Goal: Navigation & Orientation: Find specific page/section

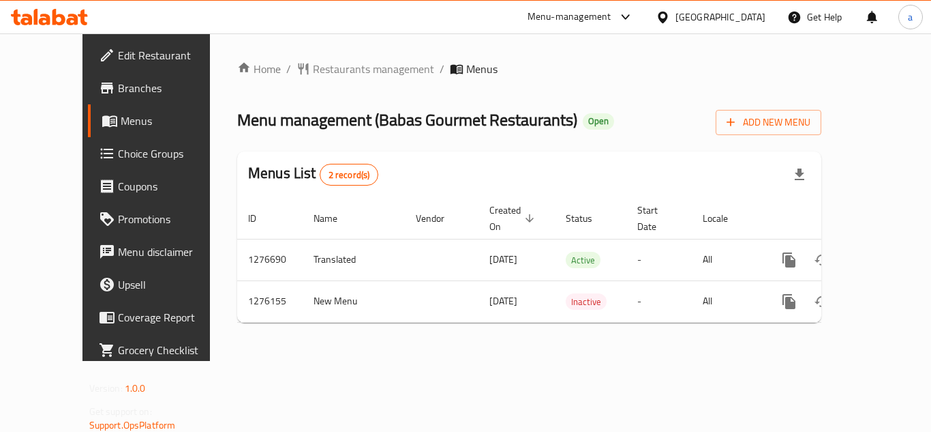
click at [723, 18] on div "[GEOGRAPHIC_DATA]" at bounding box center [721, 17] width 90 height 15
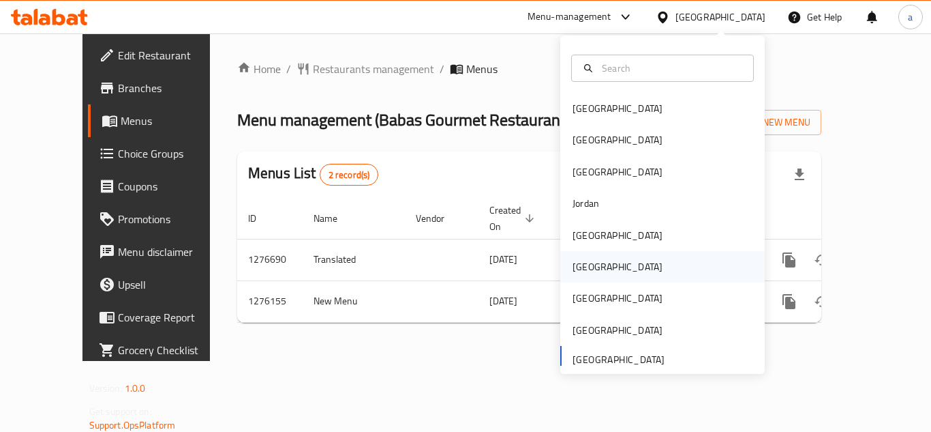
click at [587, 266] on div "[GEOGRAPHIC_DATA]" at bounding box center [618, 266] width 90 height 15
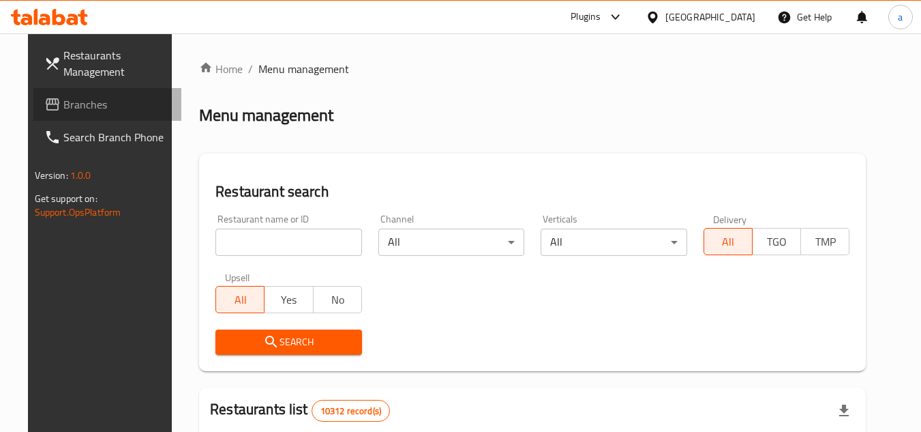
click at [63, 102] on span "Branches" at bounding box center [117, 104] width 108 height 16
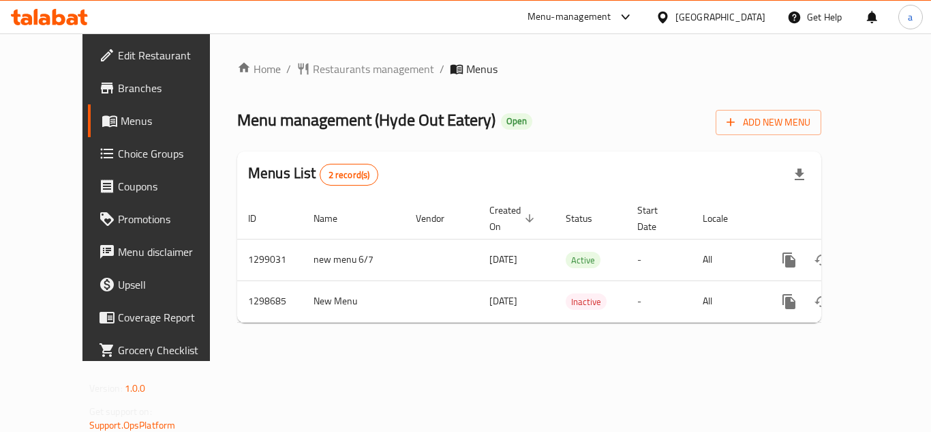
click at [743, 15] on div "Oman" at bounding box center [721, 17] width 90 height 15
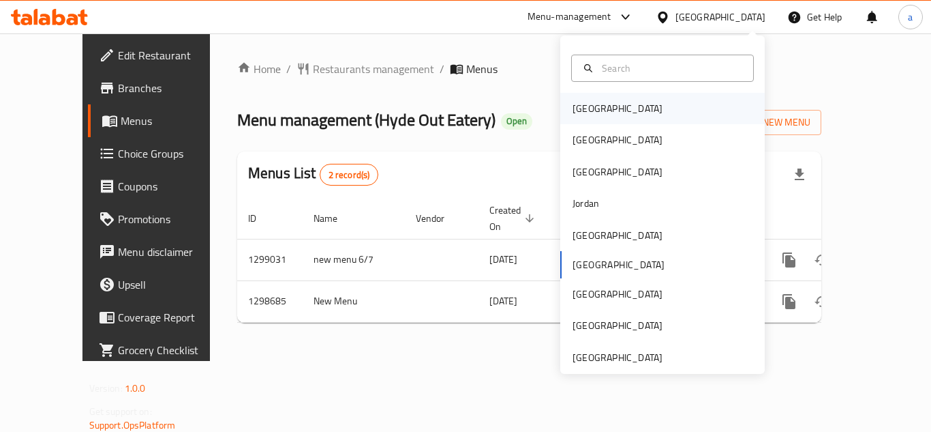
click at [622, 104] on div "[GEOGRAPHIC_DATA]" at bounding box center [662, 108] width 205 height 31
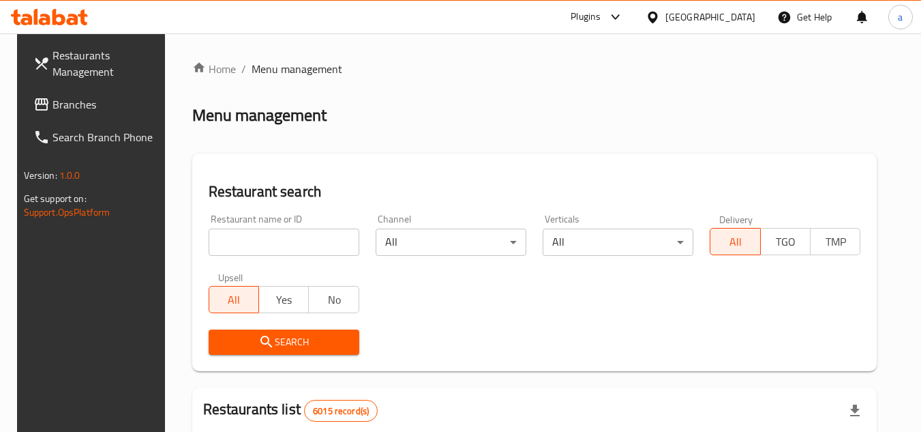
click at [76, 105] on span "Branches" at bounding box center [106, 104] width 108 height 16
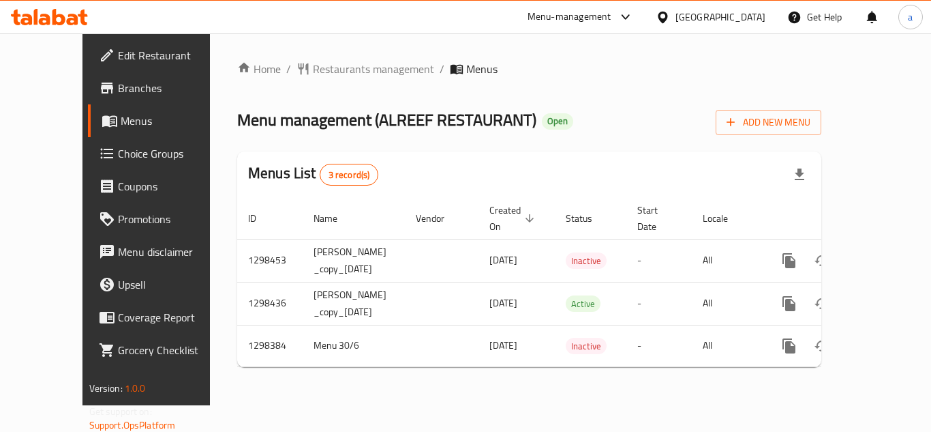
click at [667, 14] on icon at bounding box center [663, 17] width 10 height 12
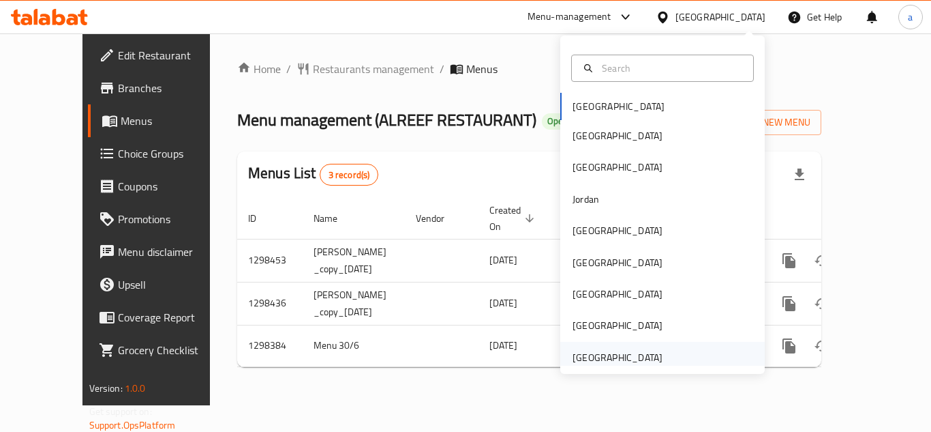
click at [619, 359] on div "United Arab Emirates" at bounding box center [618, 357] width 90 height 15
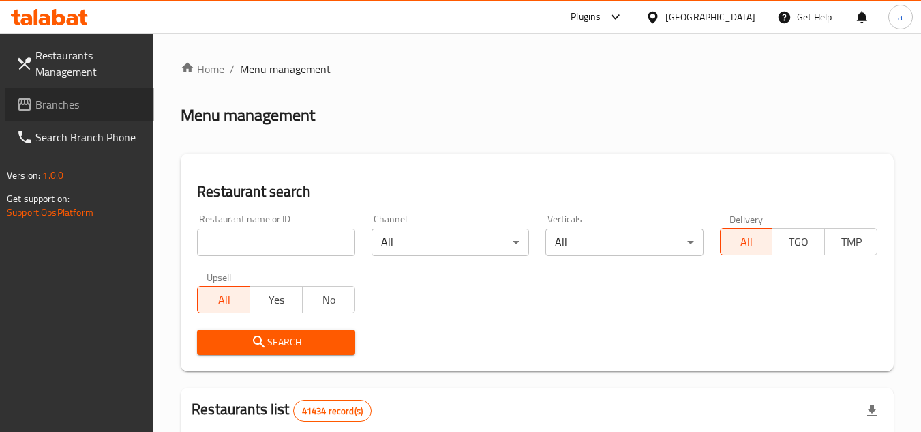
click at [98, 104] on span "Branches" at bounding box center [89, 104] width 108 height 16
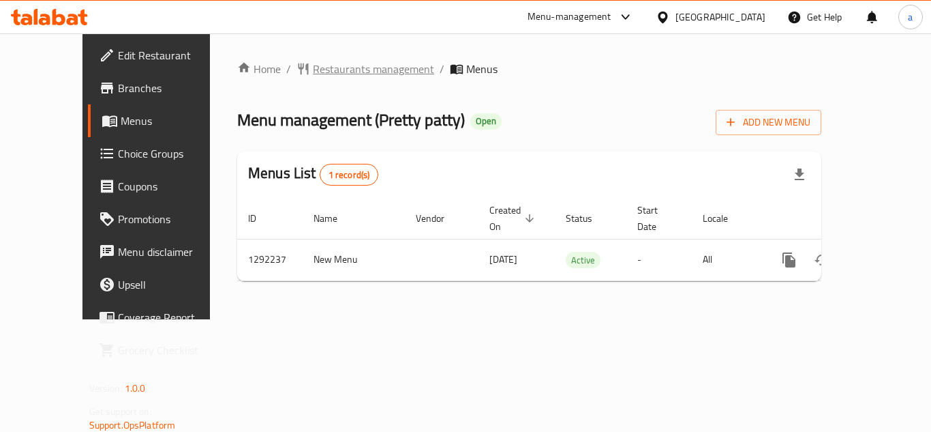
click at [339, 76] on span "Restaurants management" at bounding box center [373, 69] width 121 height 16
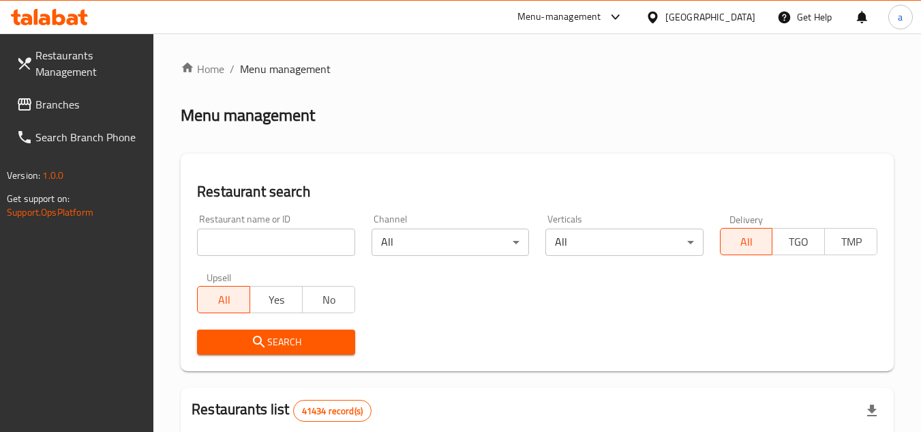
click at [50, 108] on span "Branches" at bounding box center [89, 104] width 108 height 16
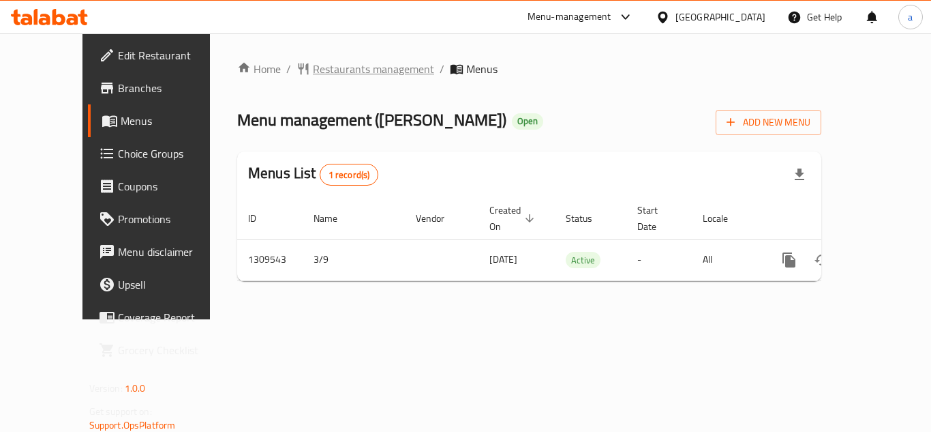
click at [313, 70] on span "Restaurants management" at bounding box center [373, 69] width 121 height 16
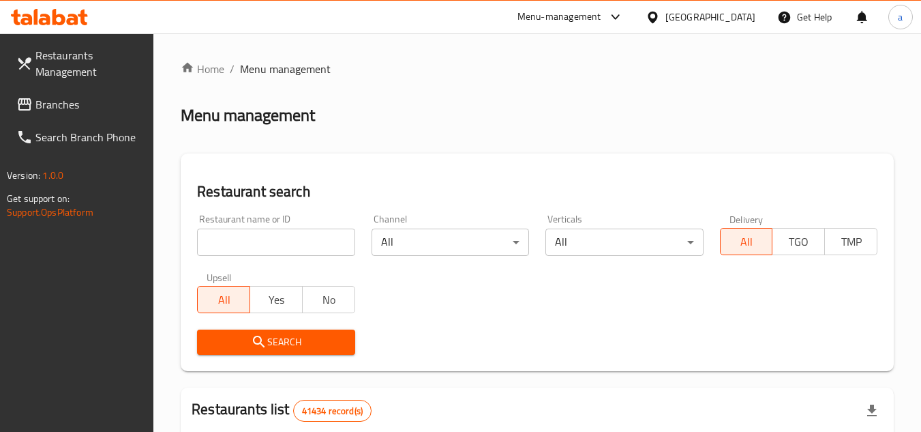
click at [94, 108] on span "Branches" at bounding box center [89, 104] width 108 height 16
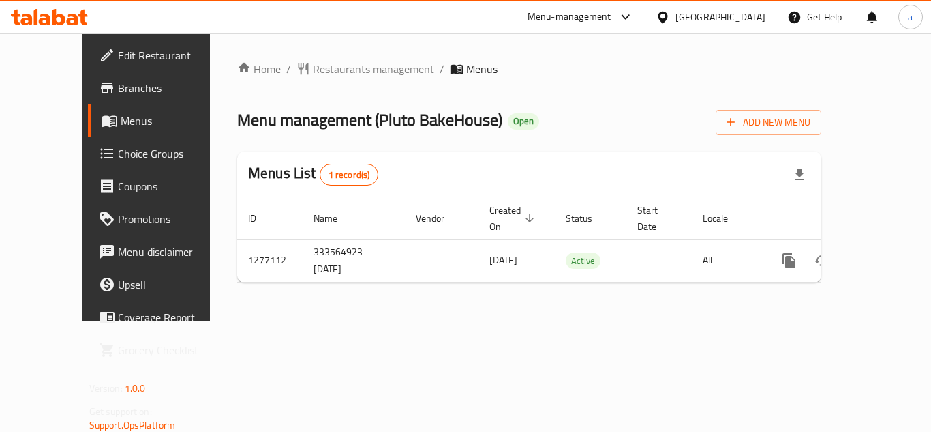
click at [313, 69] on span "Restaurants management" at bounding box center [373, 69] width 121 height 16
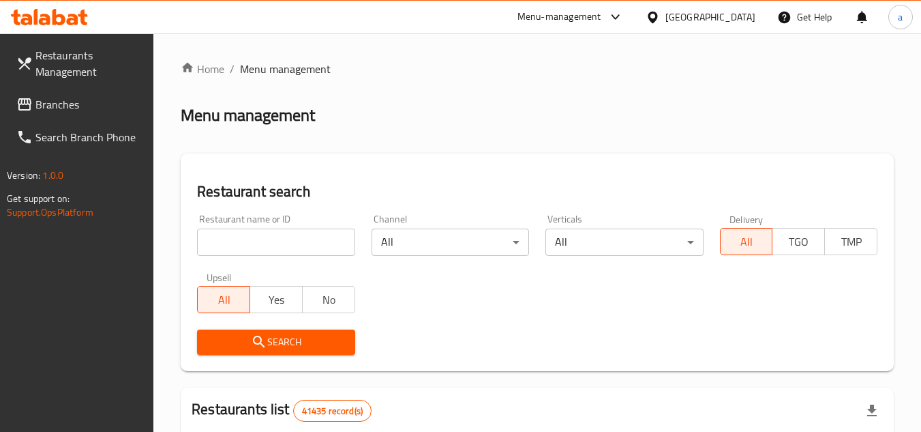
click at [717, 15] on div "[GEOGRAPHIC_DATA]" at bounding box center [710, 17] width 90 height 15
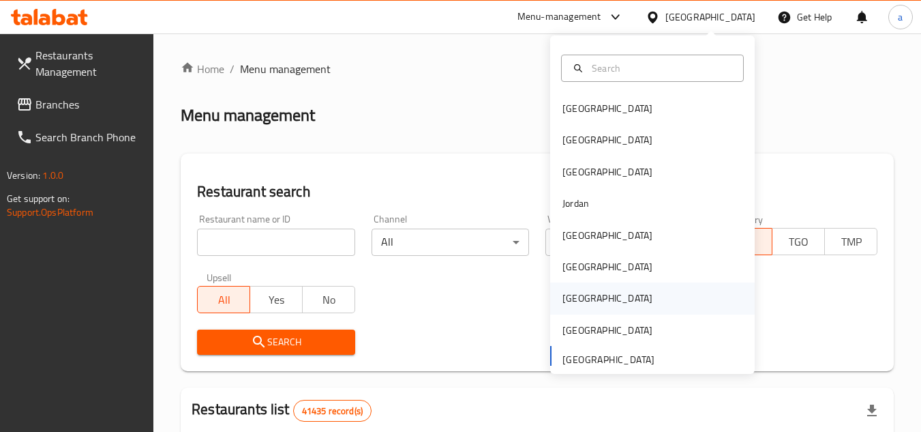
click at [577, 297] on div "[GEOGRAPHIC_DATA]" at bounding box center [608, 297] width 112 height 31
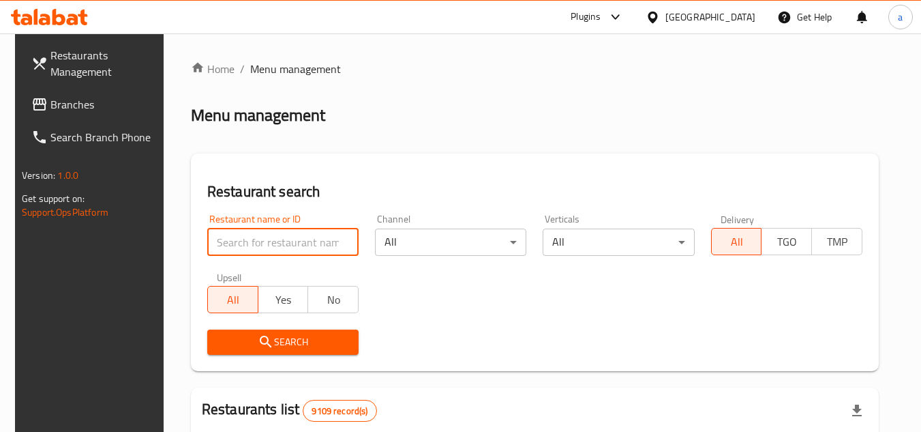
click at [301, 247] on input "search" at bounding box center [282, 241] width 151 height 27
click at [80, 108] on span "Branches" at bounding box center [104, 104] width 108 height 16
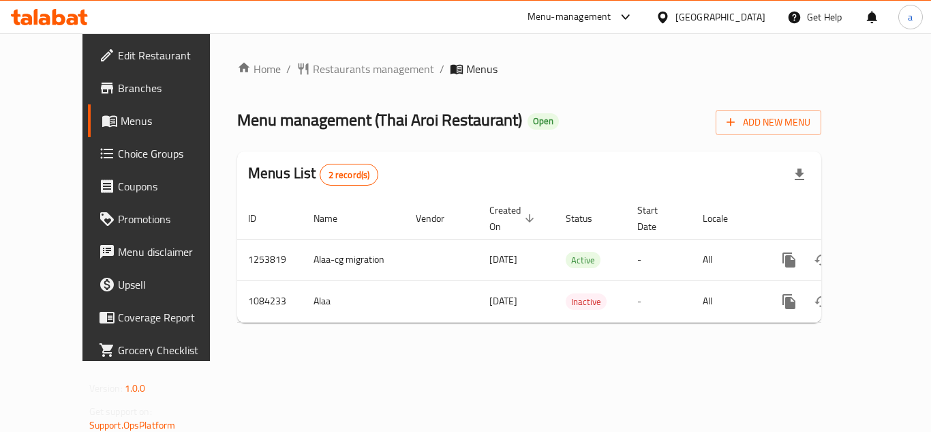
click at [670, 20] on icon at bounding box center [663, 17] width 14 height 14
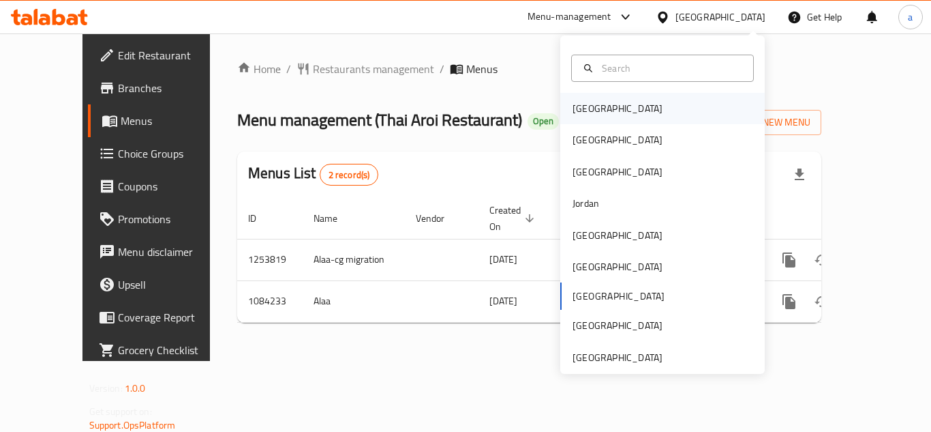
click at [667, 121] on div "[GEOGRAPHIC_DATA]" at bounding box center [662, 108] width 205 height 31
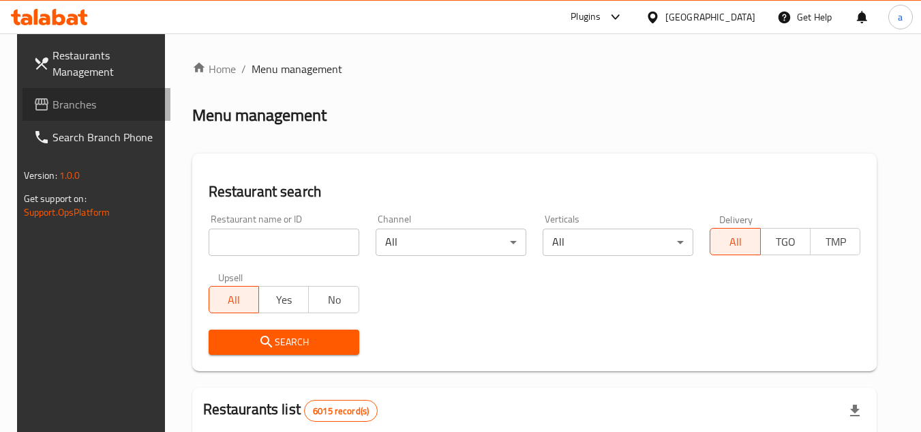
click at [101, 114] on link "Branches" at bounding box center [96, 104] width 149 height 33
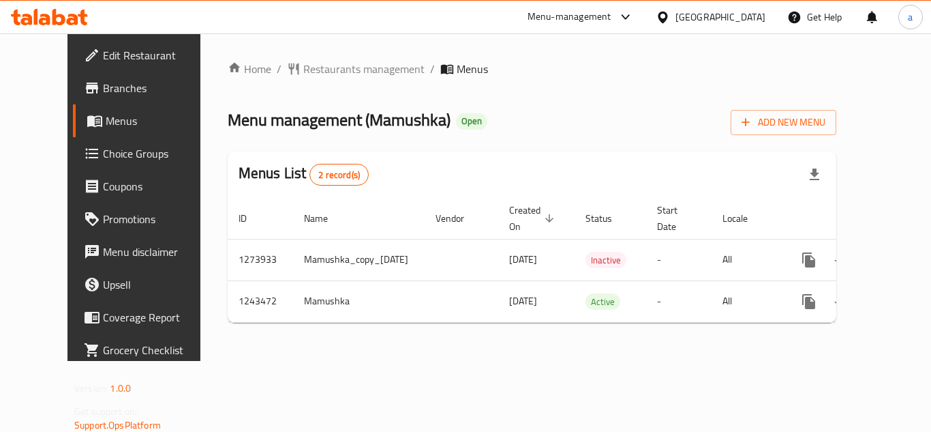
click at [736, 13] on div "[GEOGRAPHIC_DATA]" at bounding box center [721, 17] width 90 height 15
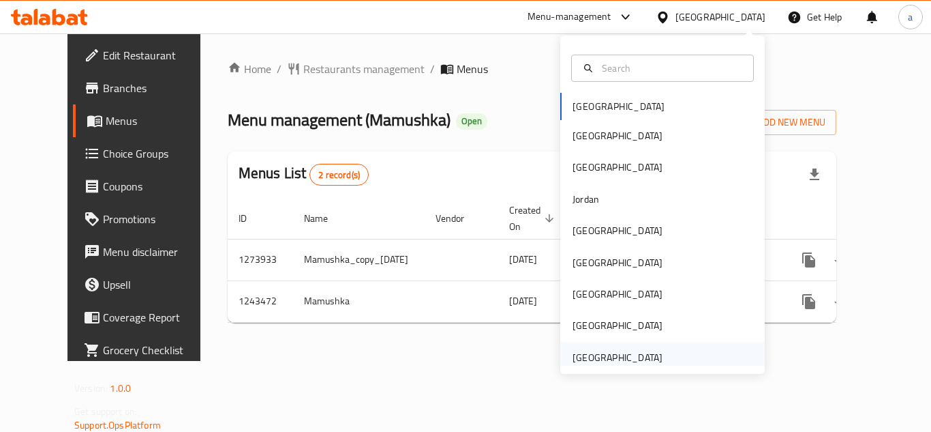
click at [601, 361] on div "[GEOGRAPHIC_DATA]" at bounding box center [618, 357] width 90 height 15
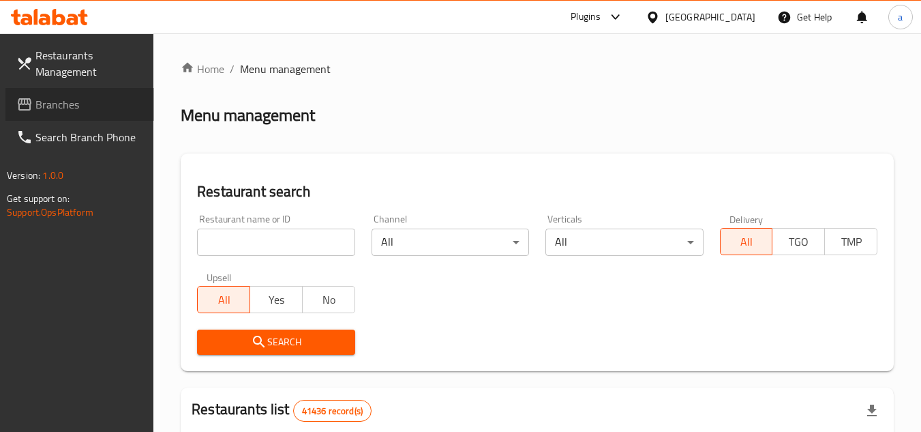
click at [113, 110] on span "Branches" at bounding box center [89, 104] width 108 height 16
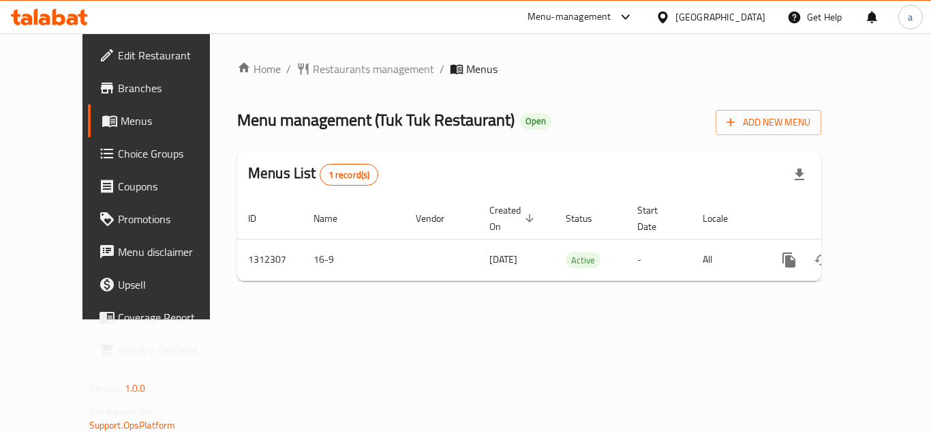
click at [659, 72] on ol "Home / Restaurants management / Menus" at bounding box center [529, 69] width 584 height 16
click at [695, 22] on div "United Arab Emirates" at bounding box center [721, 17] width 90 height 15
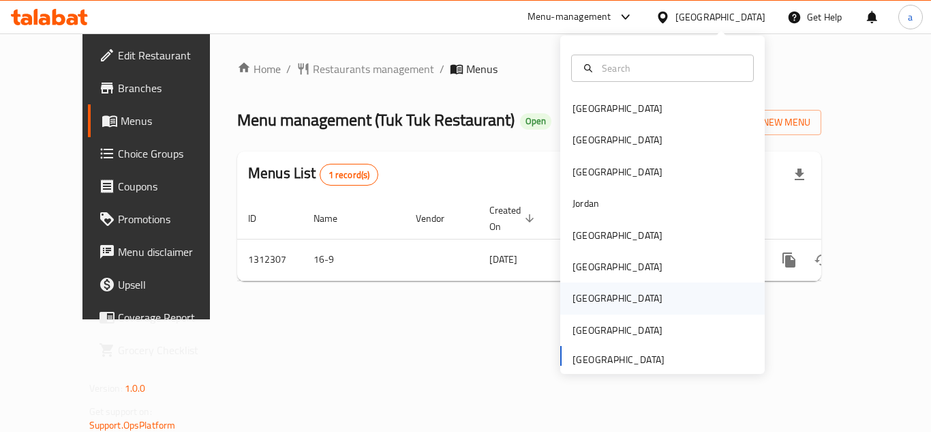
click at [598, 300] on div "[GEOGRAPHIC_DATA]" at bounding box center [662, 297] width 205 height 31
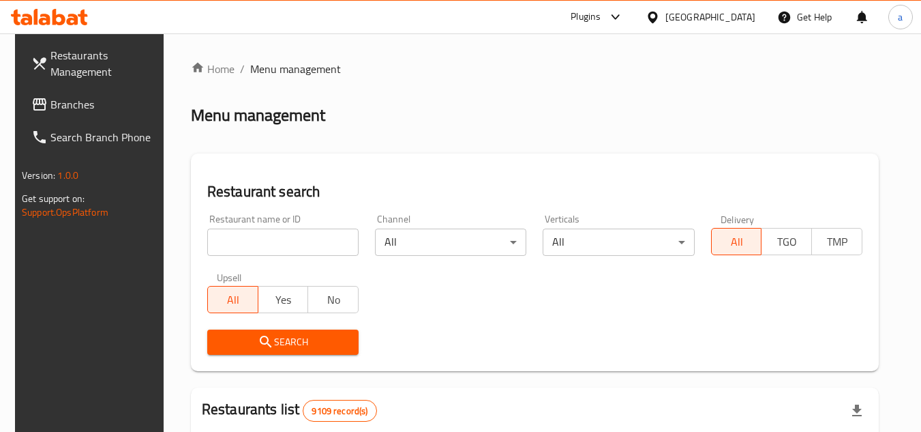
drag, startPoint x: 598, startPoint y: 300, endPoint x: 382, endPoint y: 132, distance: 273.0
click at [50, 103] on span "Branches" at bounding box center [104, 104] width 108 height 16
